Goal: Find specific page/section: Find specific page/section

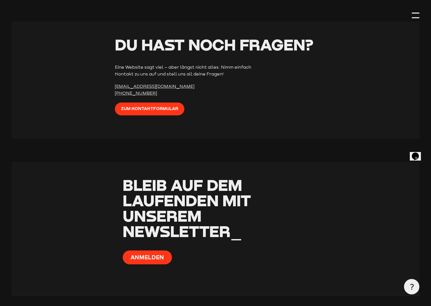
scroll to position [1439, 0]
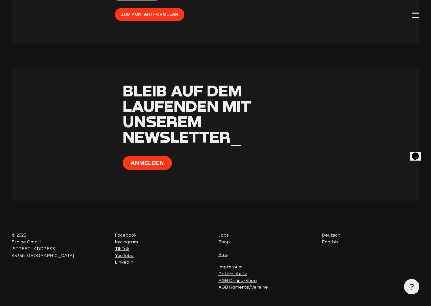
click at [156, 234] on p "Facebook Instagram TikTok YouTube LinkedIn" at bounding box center [164, 249] width 98 height 34
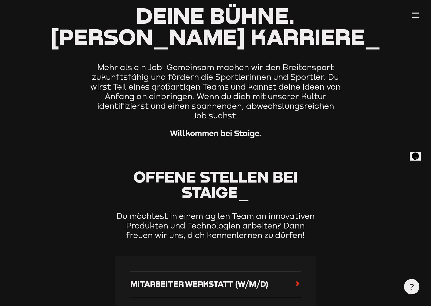
scroll to position [0, 0]
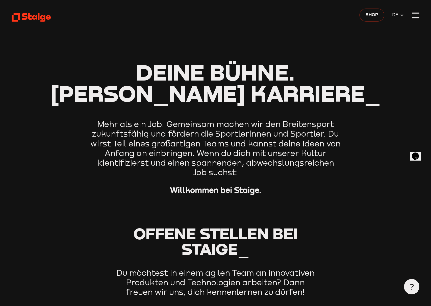
click at [413, 17] on div at bounding box center [416, 16] width 8 height 8
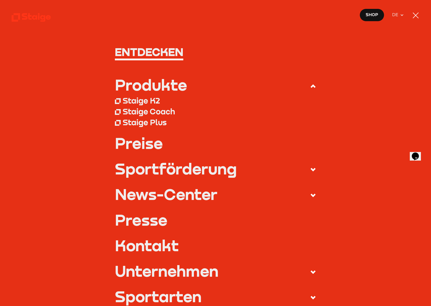
click at [149, 101] on div "Staige K2" at bounding box center [141, 101] width 37 height 10
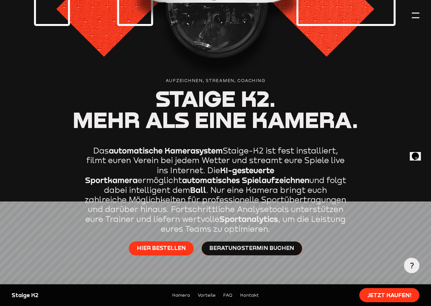
scroll to position [154, 0]
